Goal: Find specific page/section: Find specific page/section

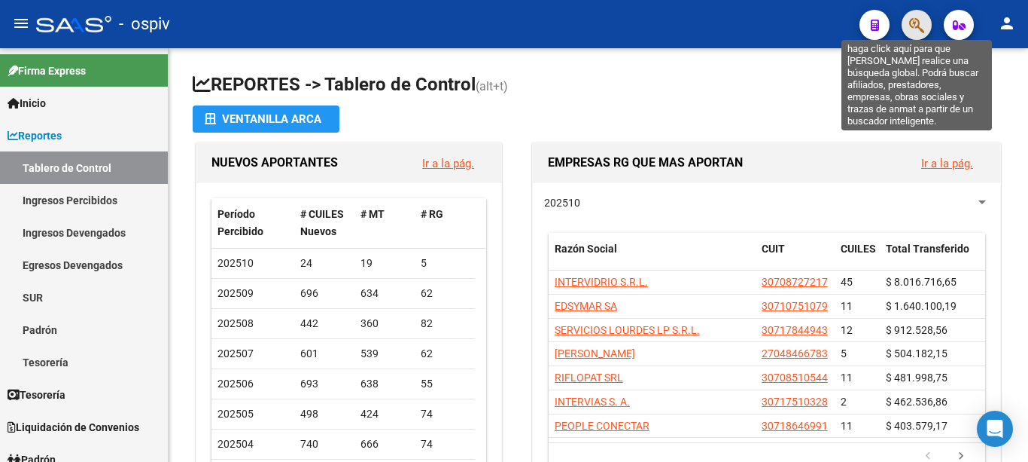
click at [919, 22] on icon "button" at bounding box center [917, 25] width 15 height 17
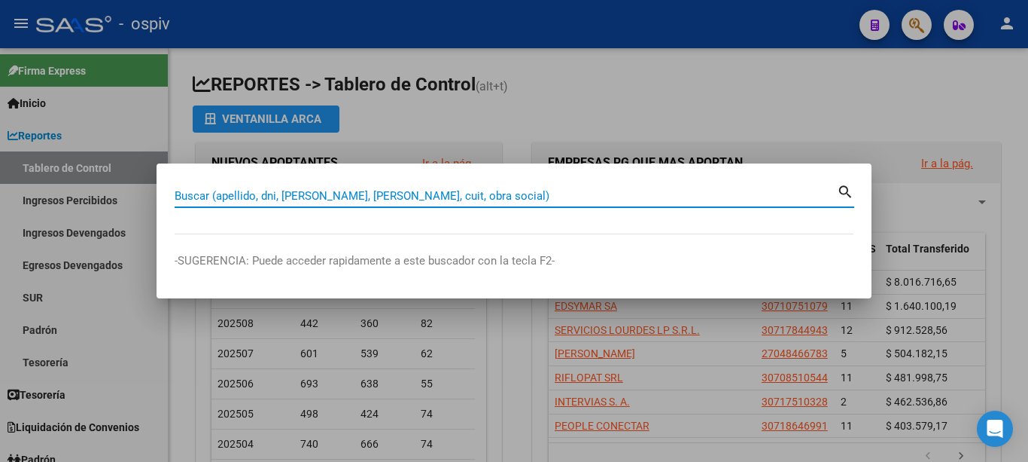
paste input "20223504087"
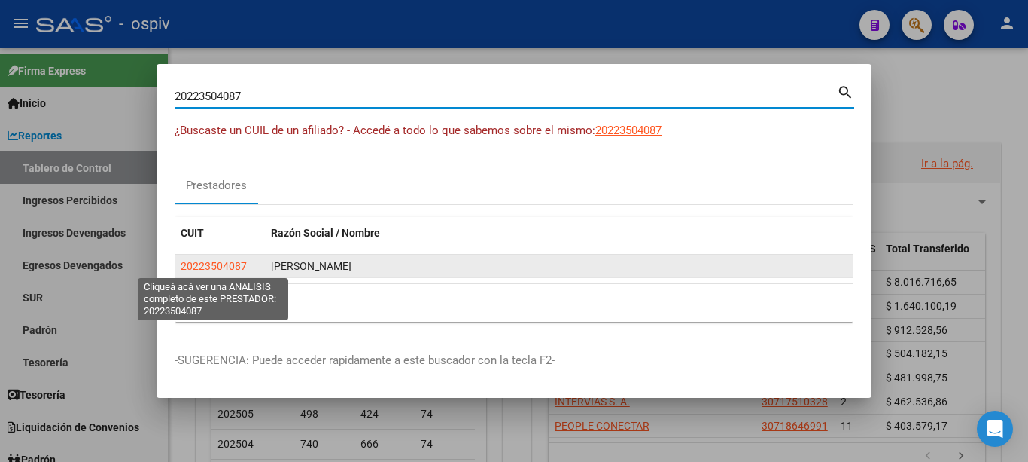
click at [237, 262] on span "20223504087" at bounding box center [214, 266] width 66 height 12
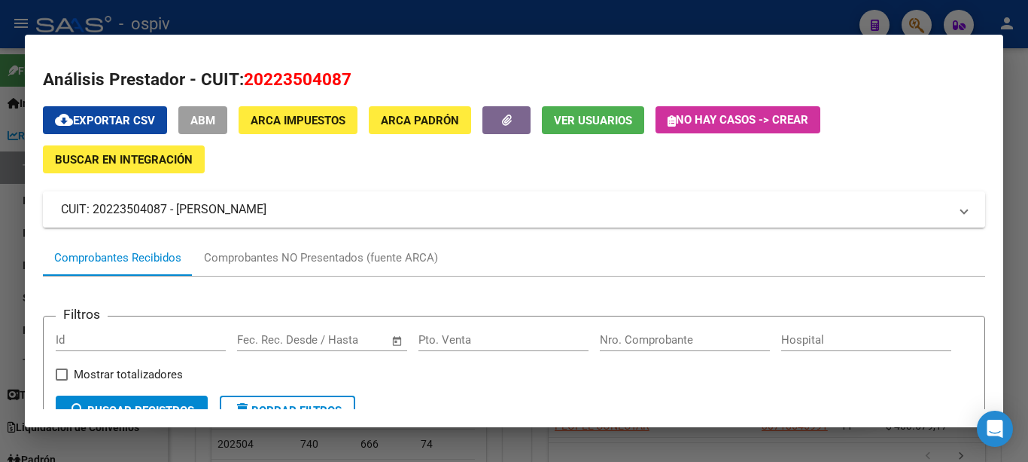
click at [264, 218] on mat-panel-title "CUIT: 20223504087 - [PERSON_NAME]" at bounding box center [505, 209] width 888 height 18
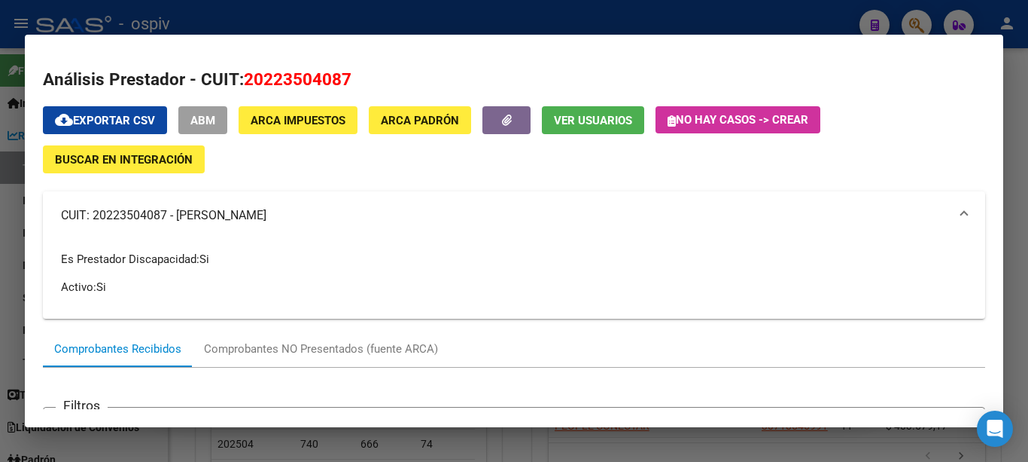
click at [844, 19] on div at bounding box center [514, 231] width 1028 height 462
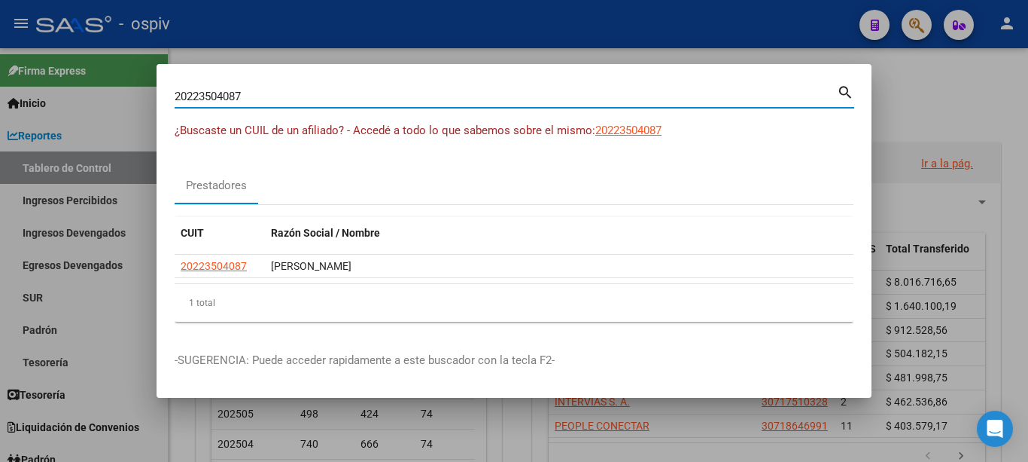
drag, startPoint x: 555, startPoint y: 96, endPoint x: 1, endPoint y: 134, distance: 555.4
click at [0, 129] on div "20223504087 Buscar (apellido, dni, cuil, [PERSON_NAME], cuit, obra social) sear…" at bounding box center [514, 231] width 1028 height 462
paste input "7164913274"
drag, startPoint x: 364, startPoint y: 98, endPoint x: 0, endPoint y: 133, distance: 365.4
click at [0, 133] on div "27164913274 Buscar (apellido, dni, cuil, nro traspaso, cuit, obra social) searc…" at bounding box center [514, 231] width 1028 height 462
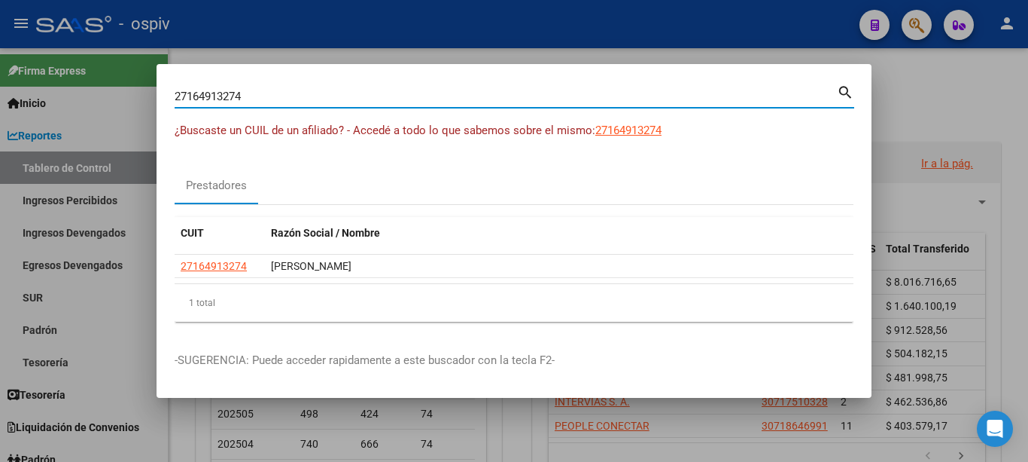
paste input "30717872262"
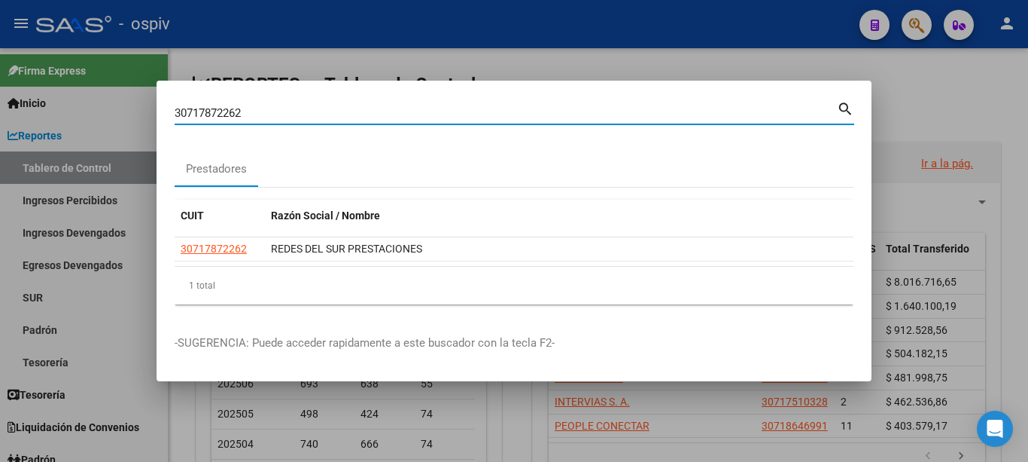
drag, startPoint x: 281, startPoint y: 115, endPoint x: 41, endPoint y: 106, distance: 239.6
click at [35, 109] on div "30717872262 Buscar (apellido, dni, cuil, nro traspaso, cuit, obra social) searc…" at bounding box center [514, 231] width 1028 height 462
paste input "20223504087"
type input "20223504087"
